Goal: Check status: Check status

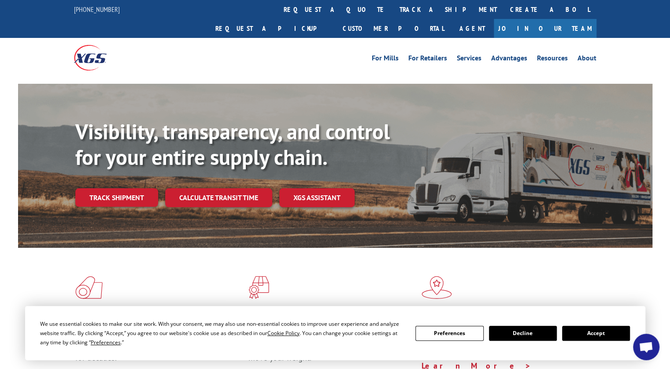
click at [624, 333] on button "Accept" at bounding box center [596, 333] width 68 height 15
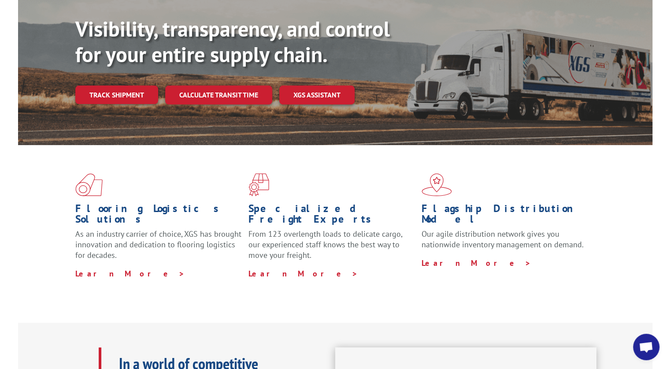
scroll to position [104, 0]
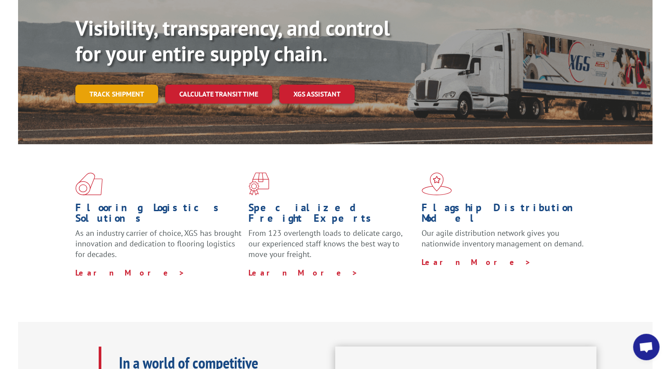
click at [127, 85] on link "Track shipment" at bounding box center [116, 94] width 83 height 18
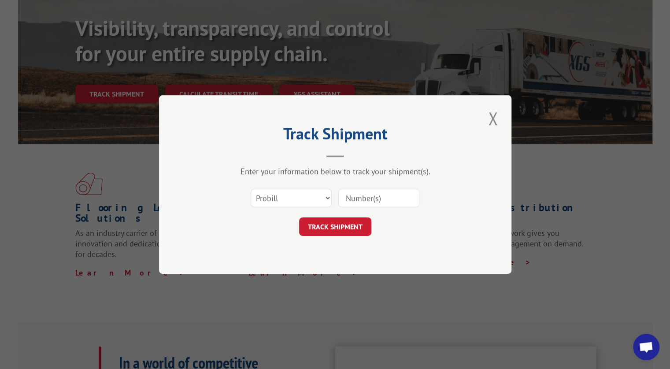
click at [354, 191] on input at bounding box center [378, 198] width 81 height 18
paste input "17002123"
type input "17002123"
click at [349, 224] on button "TRACK SHIPMENT" at bounding box center [335, 226] width 72 height 18
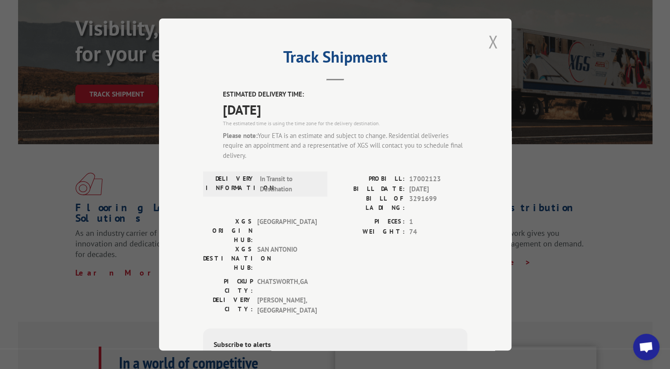
click at [488, 38] on button "Close modal" at bounding box center [492, 42] width 15 height 24
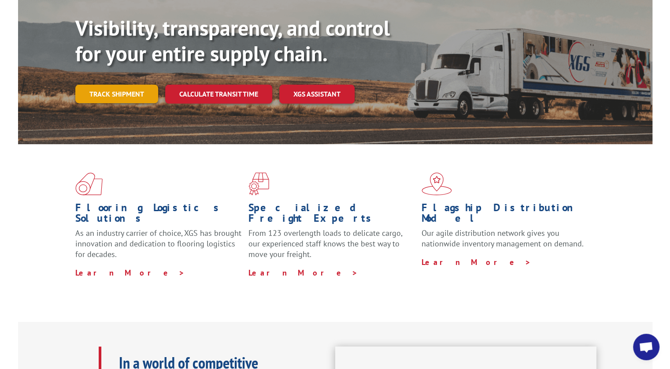
click at [128, 85] on link "Track shipment" at bounding box center [116, 94] width 83 height 18
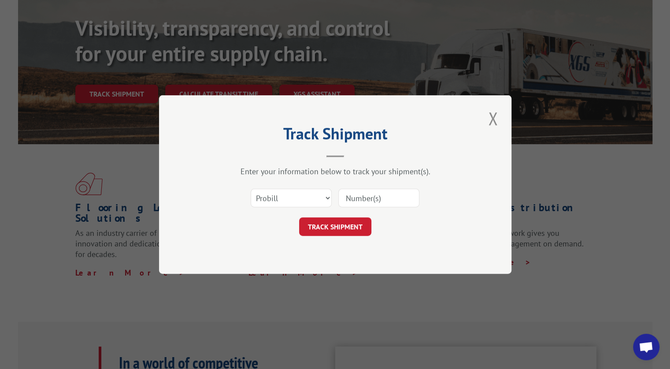
click at [366, 203] on input at bounding box center [378, 198] width 81 height 18
type input "17002123"
click at [355, 226] on button "TRACK SHIPMENT" at bounding box center [335, 226] width 72 height 18
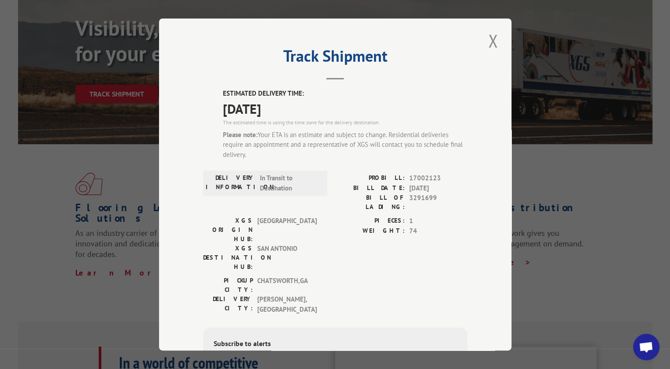
scroll to position [0, 0]
click at [485, 41] on button "Close modal" at bounding box center [492, 42] width 15 height 24
